Goal: Information Seeking & Learning: Learn about a topic

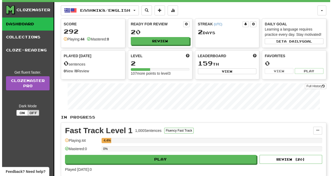
scroll to position [19, 0]
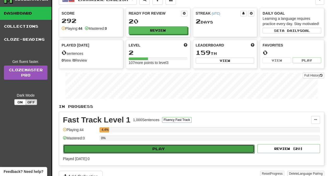
click at [161, 148] on button "Play" at bounding box center [158, 148] width 191 height 9
select select "**"
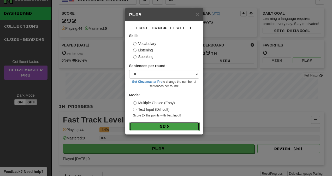
click at [165, 127] on button "Go" at bounding box center [164, 126] width 70 height 9
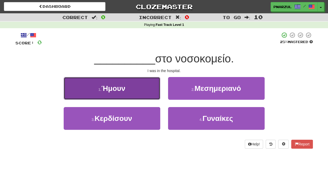
click at [118, 88] on span "Ήμουν" at bounding box center [113, 88] width 24 height 8
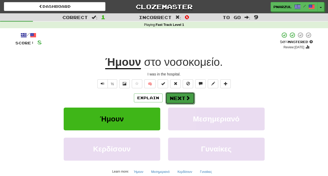
click at [183, 98] on button "Next" at bounding box center [179, 98] width 29 height 12
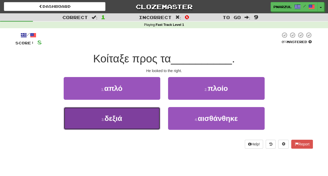
click at [119, 117] on span "δεξιά" at bounding box center [113, 118] width 18 height 8
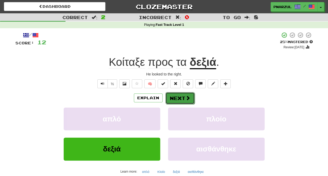
click at [181, 96] on button "Next" at bounding box center [179, 98] width 29 height 12
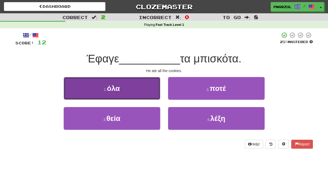
click at [117, 90] on span "όλα" at bounding box center [113, 88] width 13 height 8
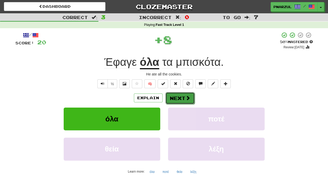
click at [184, 96] on button "Next" at bounding box center [179, 98] width 29 height 12
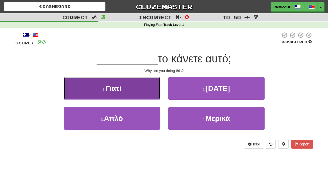
click at [120, 90] on span "Γιατί" at bounding box center [113, 88] width 16 height 8
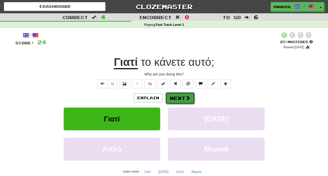
click at [181, 100] on button "Next" at bounding box center [179, 98] width 29 height 12
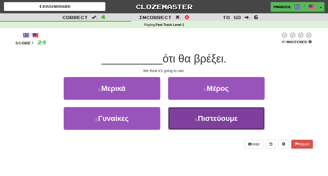
click at [220, 120] on span "Πιστεύουμε" at bounding box center [218, 118] width 40 height 8
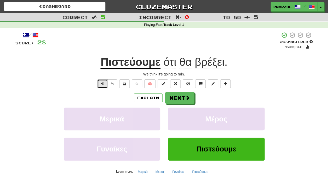
click at [102, 82] on span "Text-to-speech controls" at bounding box center [103, 84] width 4 height 4
click at [186, 98] on span at bounding box center [188, 97] width 5 height 5
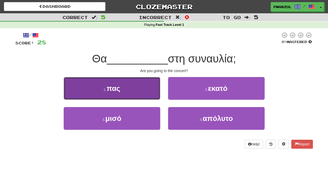
click at [117, 88] on span "πας" at bounding box center [113, 88] width 14 height 8
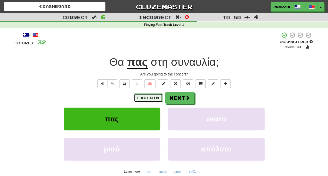
click at [151, 97] on button "Explain" at bounding box center [148, 97] width 29 height 9
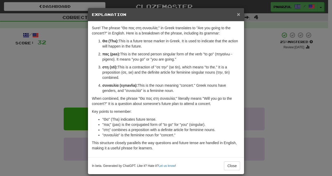
click at [237, 14] on span "×" at bounding box center [238, 14] width 3 height 6
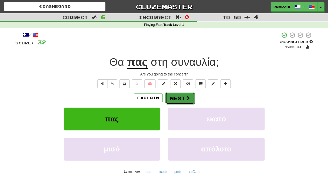
click at [184, 97] on button "Next" at bounding box center [179, 98] width 29 height 12
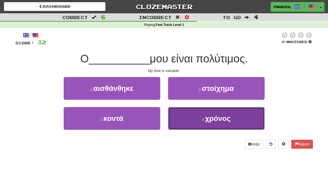
click at [222, 117] on span "χρόνος" at bounding box center [218, 118] width 26 height 8
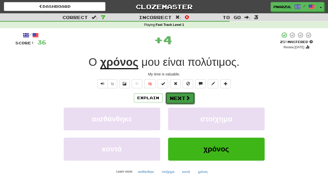
click at [181, 97] on button "Next" at bounding box center [179, 98] width 29 height 12
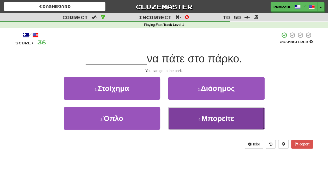
click at [223, 118] on span "Μπορείτε" at bounding box center [217, 118] width 33 height 8
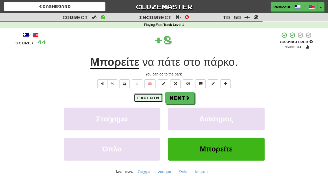
click at [153, 97] on button "Explain" at bounding box center [148, 97] width 29 height 9
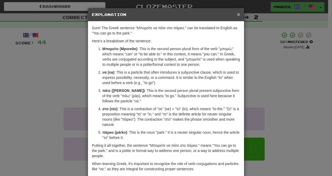
click at [237, 16] on span "×" at bounding box center [238, 14] width 3 height 6
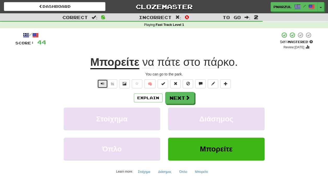
click at [103, 83] on span "Text-to-speech controls" at bounding box center [103, 84] width 4 height 4
click at [186, 98] on span at bounding box center [188, 97] width 5 height 5
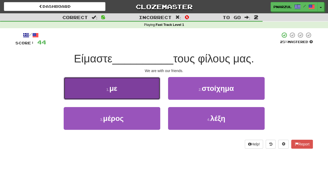
click at [116, 91] on span "με" at bounding box center [113, 88] width 8 height 8
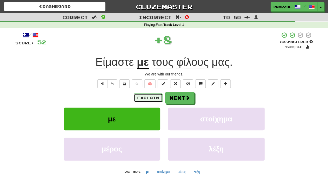
click at [153, 97] on button "Explain" at bounding box center [148, 97] width 29 height 9
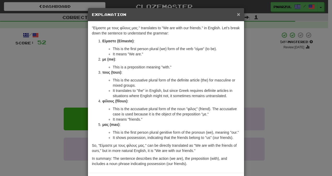
click at [237, 15] on span "×" at bounding box center [238, 14] width 3 height 6
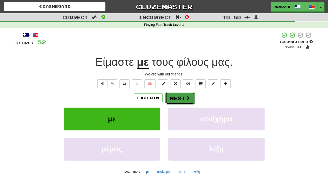
click at [186, 97] on span at bounding box center [188, 97] width 5 height 5
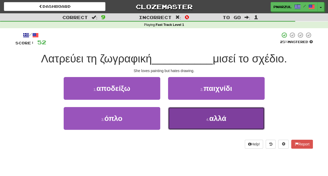
click at [222, 119] on span "αλλά" at bounding box center [217, 118] width 17 height 8
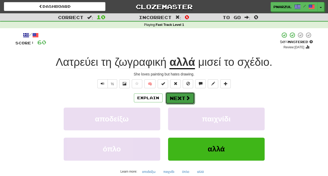
click at [186, 98] on span at bounding box center [188, 97] width 5 height 5
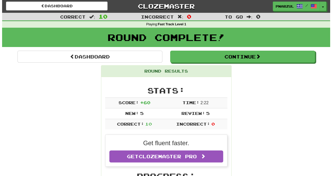
scroll to position [1, 0]
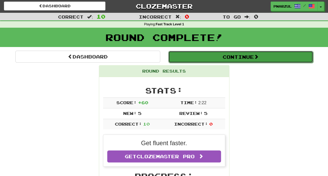
click at [253, 59] on button "Continue" at bounding box center [240, 57] width 145 height 12
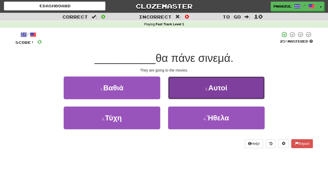
click at [222, 88] on span "Αυτοί" at bounding box center [217, 88] width 19 height 8
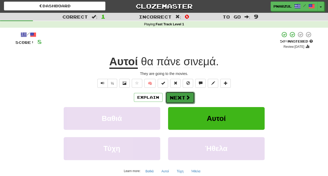
click at [186, 99] on span at bounding box center [188, 97] width 5 height 5
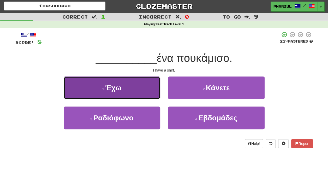
click at [119, 88] on span "Έχω" at bounding box center [113, 88] width 16 height 8
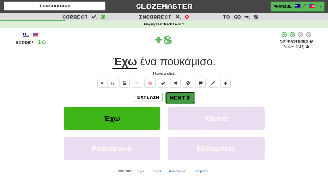
click at [186, 98] on span at bounding box center [188, 97] width 5 height 5
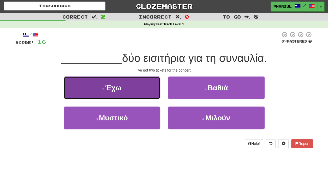
click at [119, 87] on span "Έχω" at bounding box center [113, 88] width 16 height 8
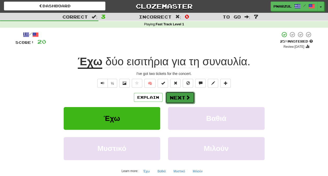
click at [186, 98] on span at bounding box center [188, 97] width 5 height 5
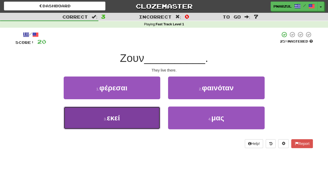
click at [119, 119] on span "εκεί" at bounding box center [113, 118] width 13 height 8
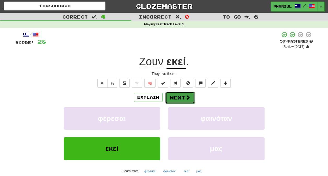
click at [183, 97] on button "Next" at bounding box center [179, 98] width 29 height 12
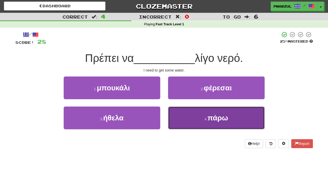
click at [223, 116] on span "πάρω" at bounding box center [217, 118] width 21 height 8
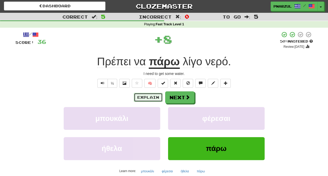
click at [151, 98] on button "Explain" at bounding box center [148, 97] width 29 height 9
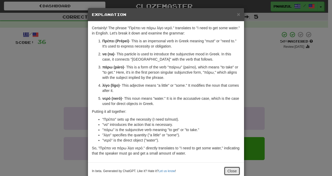
click at [232, 170] on button "Close" at bounding box center [232, 170] width 16 height 9
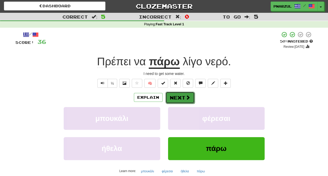
click at [182, 97] on button "Next" at bounding box center [179, 98] width 29 height 12
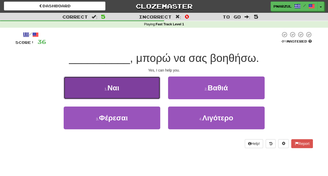
click at [118, 86] on span "Ναι" at bounding box center [113, 88] width 12 height 8
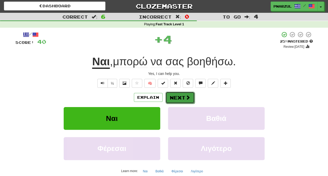
click at [184, 97] on button "Next" at bounding box center [179, 98] width 29 height 12
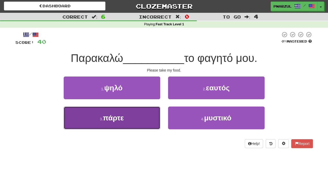
click at [121, 119] on span "πάρτε" at bounding box center [113, 118] width 21 height 8
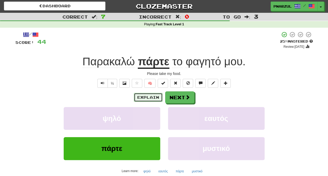
click at [150, 95] on button "Explain" at bounding box center [148, 97] width 29 height 9
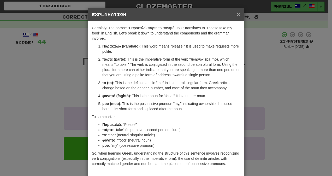
click at [237, 17] on span "×" at bounding box center [238, 14] width 3 height 6
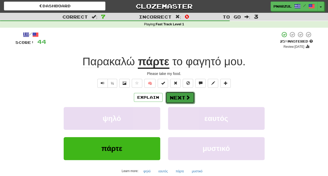
click at [184, 96] on button "Next" at bounding box center [179, 98] width 29 height 12
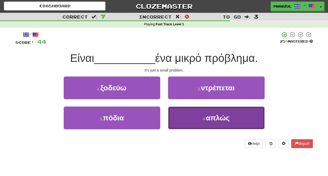
click at [218, 118] on span "απλώς" at bounding box center [218, 118] width 24 height 8
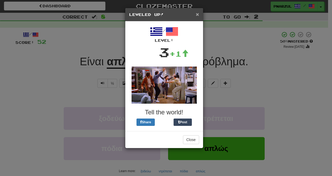
click at [197, 14] on span "×" at bounding box center [197, 14] width 3 height 6
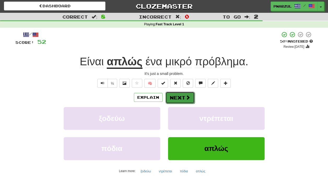
click at [186, 98] on span at bounding box center [188, 97] width 5 height 5
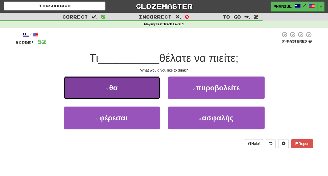
click at [115, 86] on span "θα" at bounding box center [113, 88] width 8 height 8
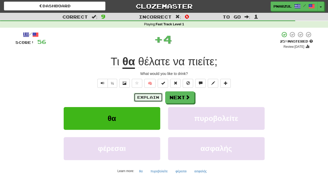
click at [152, 97] on button "Explain" at bounding box center [148, 97] width 29 height 9
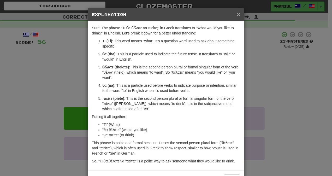
click at [237, 14] on span "×" at bounding box center [238, 14] width 3 height 6
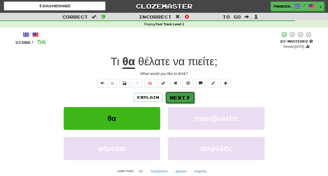
click at [183, 97] on button "Next" at bounding box center [179, 98] width 29 height 12
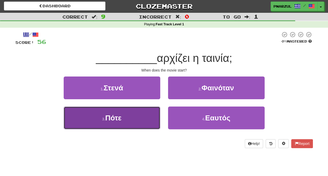
click at [118, 118] on span "Πότε" at bounding box center [113, 118] width 16 height 8
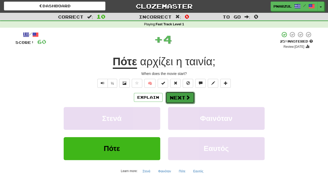
click at [182, 97] on button "Next" at bounding box center [179, 98] width 29 height 12
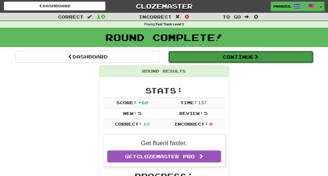
click at [251, 55] on button "Continue" at bounding box center [240, 57] width 145 height 12
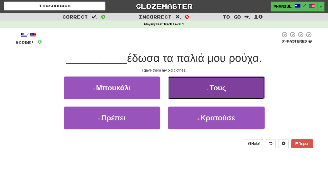
click at [223, 87] on span "Τους" at bounding box center [218, 88] width 16 height 8
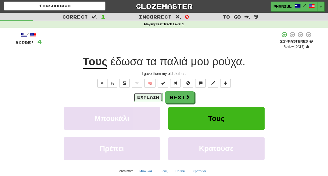
click at [149, 97] on button "Explain" at bounding box center [148, 97] width 29 height 9
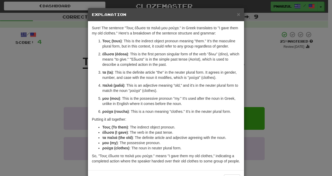
click at [285, 81] on div "× Explanation Sure! The sentence "Τους έδωσα τα παλιά μου ρούχα." in Greek tran…" at bounding box center [166, 88] width 332 height 176
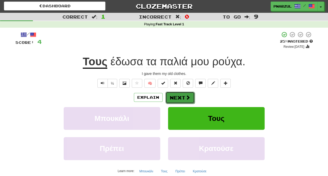
click at [184, 97] on button "Next" at bounding box center [179, 98] width 29 height 12
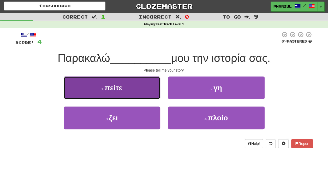
click at [122, 88] on span "πείτε" at bounding box center [113, 88] width 18 height 8
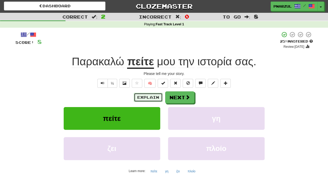
click at [150, 98] on button "Explain" at bounding box center [148, 97] width 29 height 9
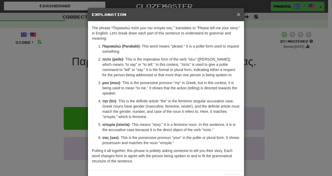
click at [237, 14] on span "×" at bounding box center [238, 14] width 3 height 6
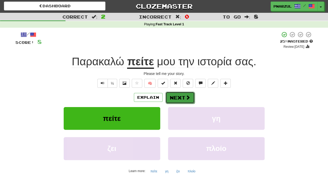
click at [186, 97] on span at bounding box center [188, 97] width 5 height 5
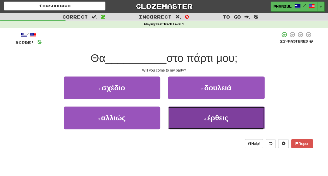
click at [221, 115] on span "έρθεις" at bounding box center [217, 118] width 21 height 8
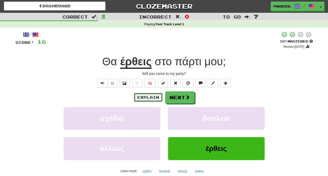
click at [153, 97] on button "Explain" at bounding box center [148, 97] width 29 height 9
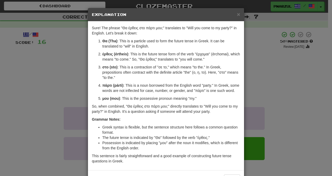
click at [270, 77] on div "× Explanation Sure! The phrase "Θα έρθεις στο πάρτι μου;" translates to "Will y…" at bounding box center [166, 88] width 332 height 176
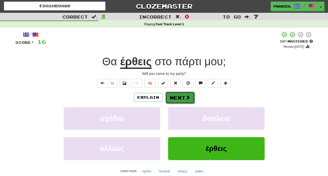
click at [186, 96] on span at bounding box center [188, 97] width 5 height 5
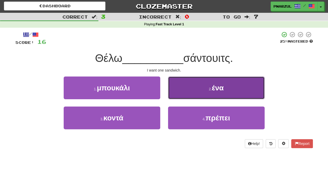
click at [221, 88] on span "ένα" at bounding box center [218, 88] width 12 height 8
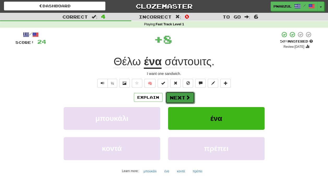
click at [186, 96] on span at bounding box center [188, 97] width 5 height 5
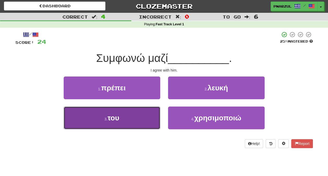
click at [118, 117] on span "του" at bounding box center [113, 118] width 12 height 8
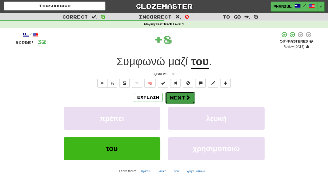
click at [186, 95] on span at bounding box center [188, 97] width 5 height 5
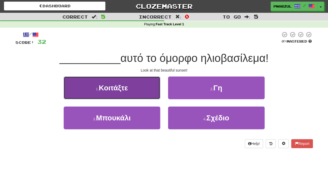
click at [125, 86] on span "Κοιτάξτε" at bounding box center [113, 88] width 29 height 8
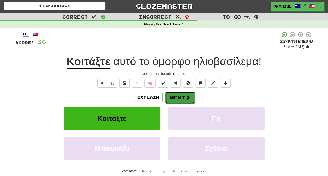
click at [181, 97] on button "Next" at bounding box center [179, 98] width 29 height 12
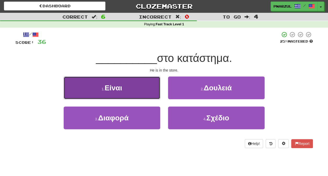
click at [120, 90] on span "Είναι" at bounding box center [113, 88] width 17 height 8
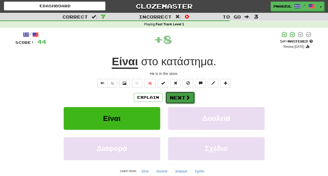
click at [184, 96] on button "Next" at bounding box center [179, 98] width 29 height 12
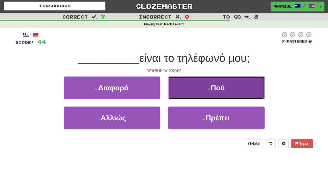
click at [224, 90] on span "Πού" at bounding box center [218, 88] width 14 height 8
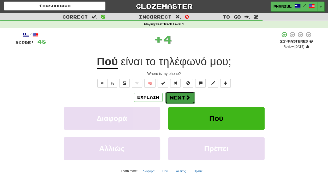
click at [183, 97] on button "Next" at bounding box center [179, 98] width 29 height 12
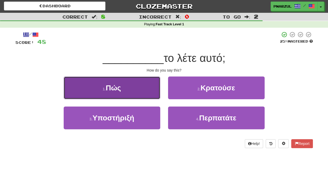
click at [117, 89] on span "Πώς" at bounding box center [113, 88] width 15 height 8
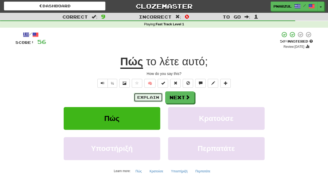
click at [150, 97] on button "Explain" at bounding box center [148, 97] width 29 height 9
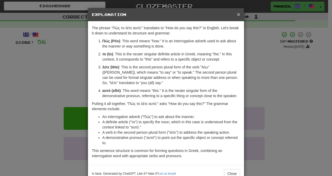
click at [237, 16] on span "×" at bounding box center [238, 14] width 3 height 6
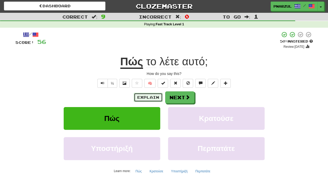
click at [152, 95] on button "Explain" at bounding box center [148, 97] width 29 height 9
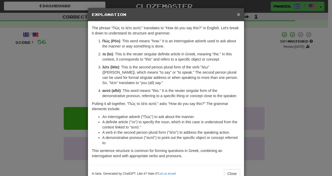
click at [237, 14] on span "×" at bounding box center [238, 14] width 3 height 6
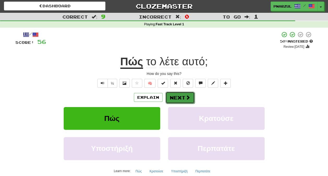
click at [183, 95] on button "Next" at bounding box center [179, 98] width 29 height 12
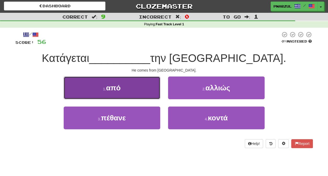
click at [118, 88] on span "από" at bounding box center [113, 88] width 15 height 8
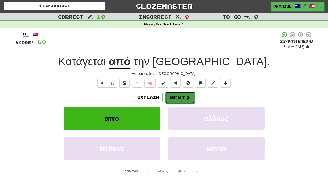
click at [184, 98] on button "Next" at bounding box center [179, 98] width 29 height 12
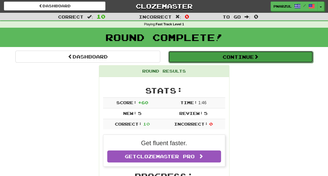
click at [248, 55] on button "Continue" at bounding box center [240, 57] width 145 height 12
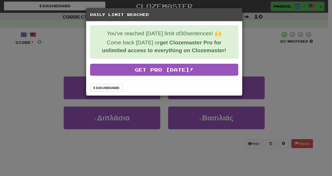
click at [287, 81] on div "Daily Limit Reached You've reached [DATE] limit of 30 sentences! 🙌 Come back [D…" at bounding box center [166, 88] width 332 height 176
click at [235, 14] on h5 "Daily Limit Reached" at bounding box center [164, 14] width 148 height 5
click at [112, 85] on link "Dashboard" at bounding box center [106, 88] width 32 height 8
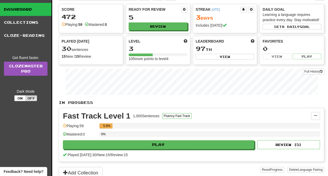
scroll to position [27, 0]
